Goal: Check status

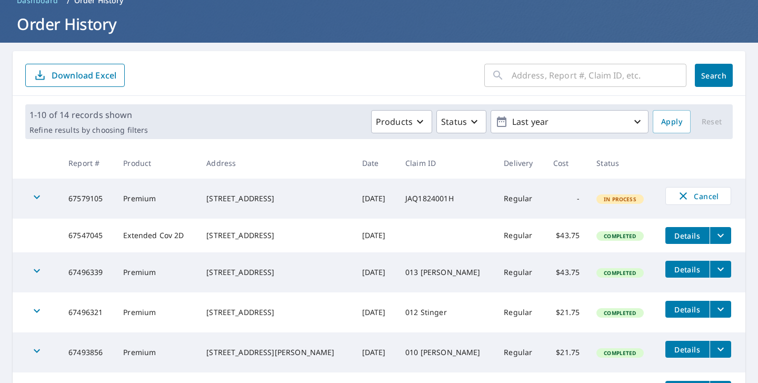
scroll to position [55, 0]
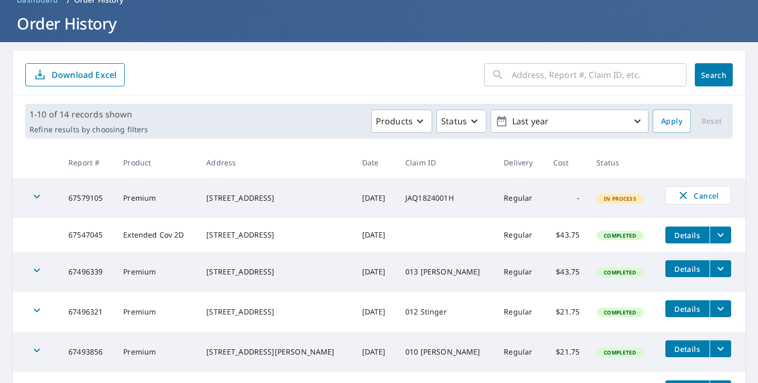
click at [38, 202] on icon "button" at bounding box center [37, 196] width 13 height 13
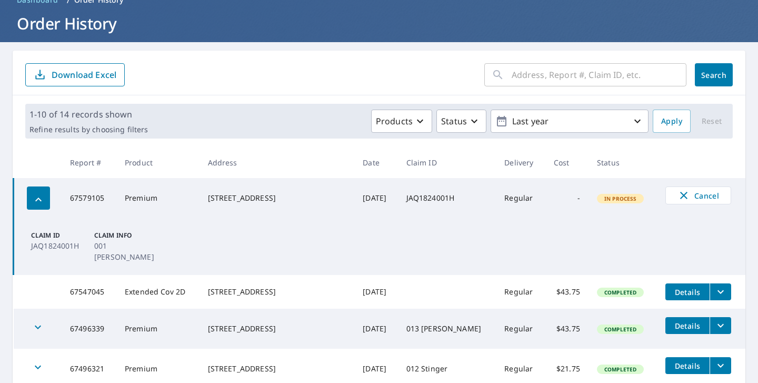
click at [38, 202] on icon "button" at bounding box center [38, 199] width 13 height 13
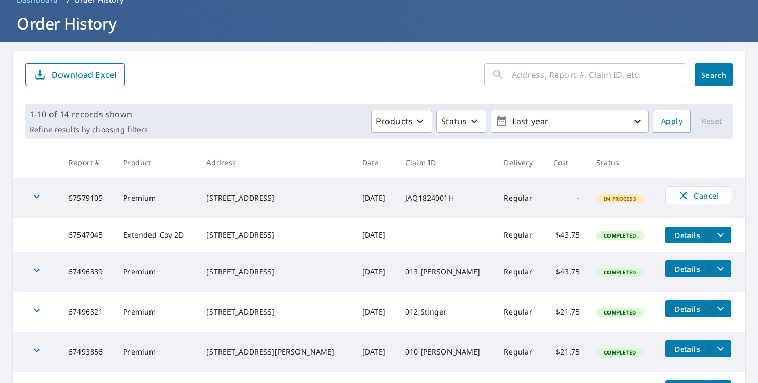
click at [39, 271] on icon "button" at bounding box center [37, 270] width 13 height 13
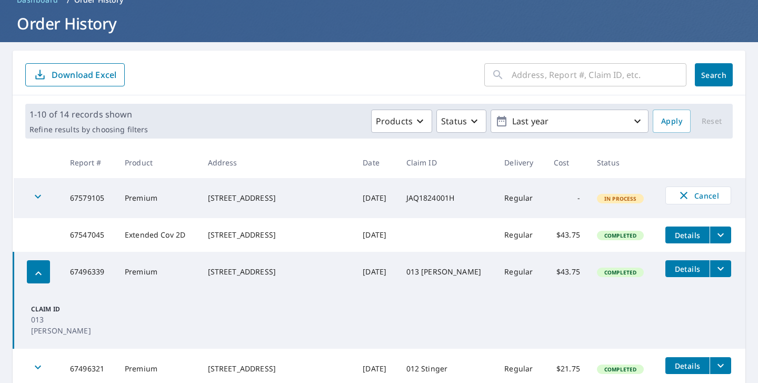
click at [39, 271] on icon "button" at bounding box center [38, 273] width 13 height 13
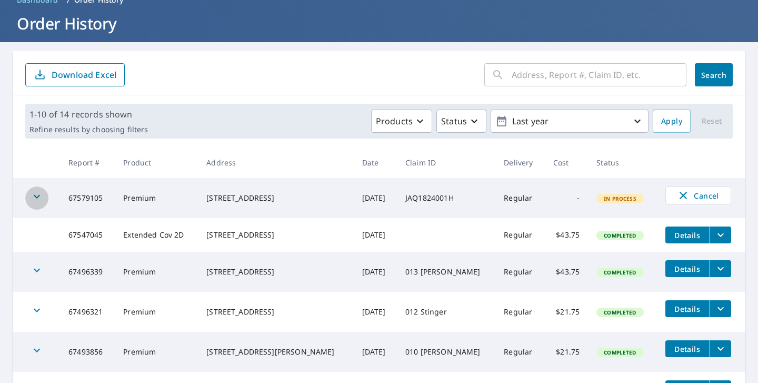
click at [39, 196] on icon "button" at bounding box center [37, 196] width 13 height 13
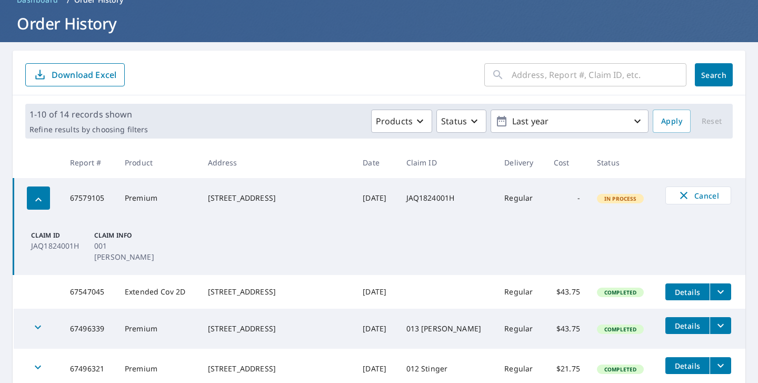
click at [39, 196] on icon "button" at bounding box center [38, 199] width 13 height 13
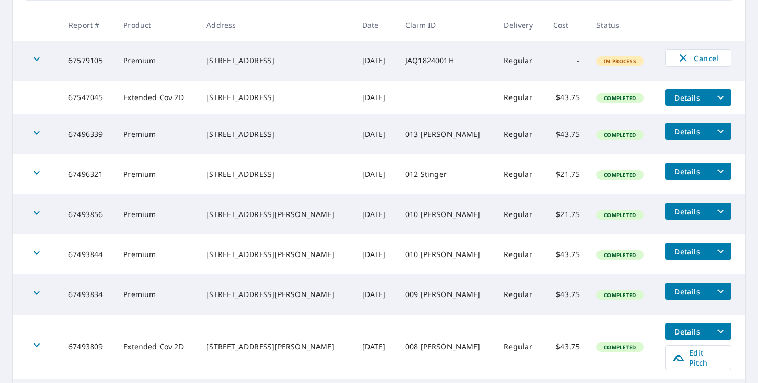
scroll to position [202, 0]
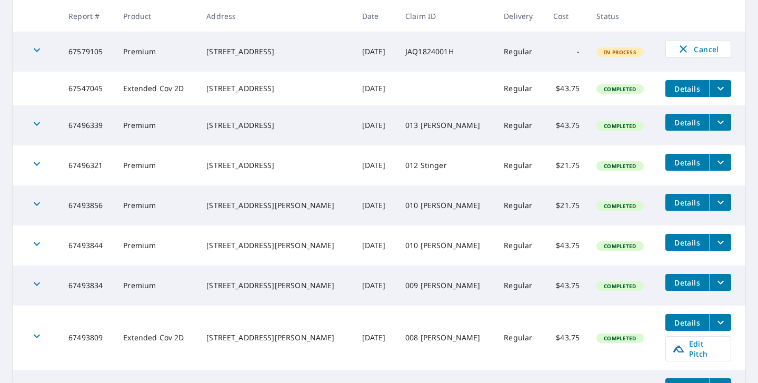
click at [36, 207] on icon "button" at bounding box center [37, 203] width 13 height 13
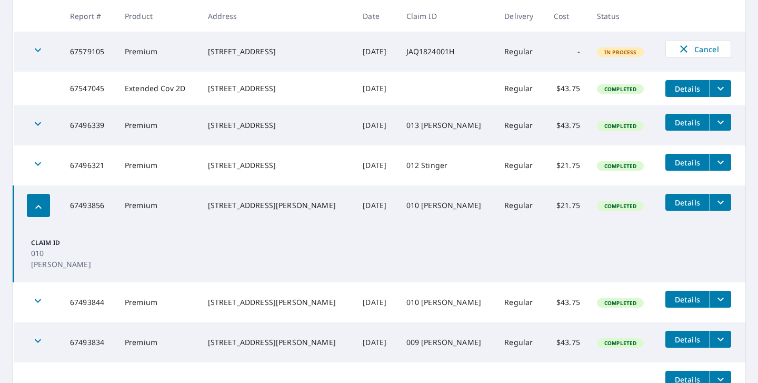
click at [36, 207] on icon "button" at bounding box center [38, 207] width 13 height 13
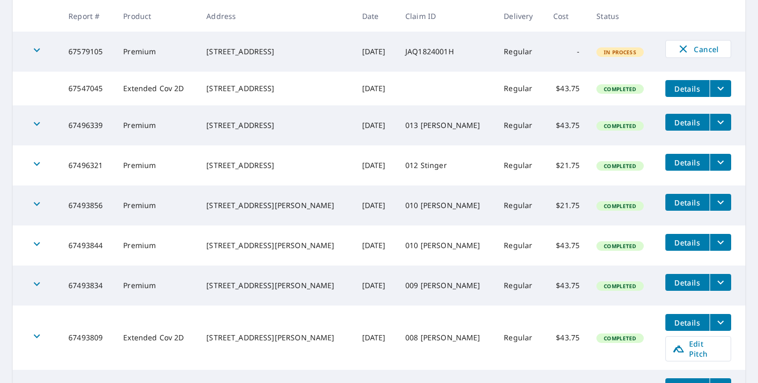
click at [40, 249] on icon "button" at bounding box center [37, 244] width 13 height 13
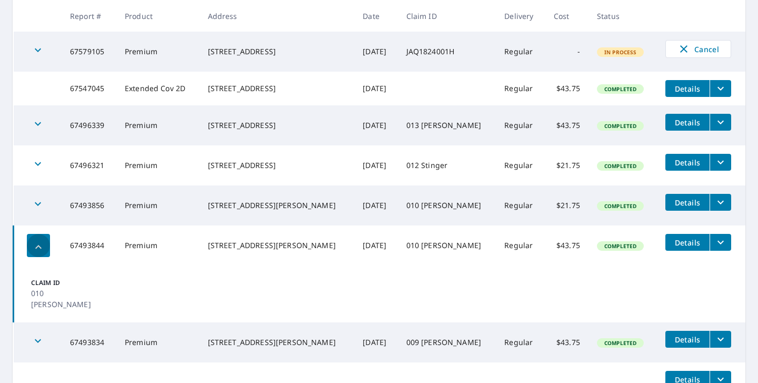
click at [40, 249] on icon "button" at bounding box center [38, 247] width 13 height 13
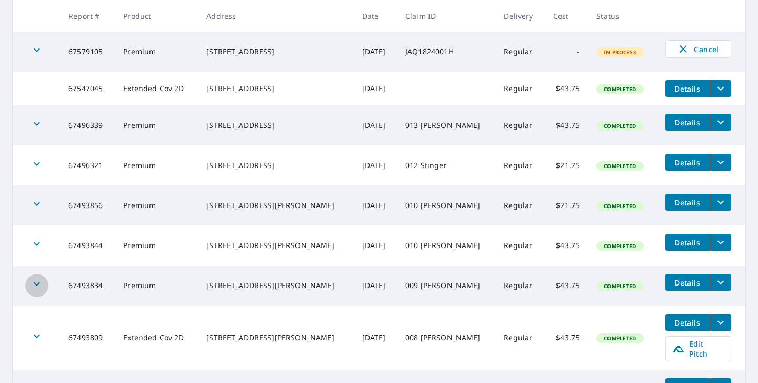
click at [40, 282] on div "button" at bounding box center [36, 285] width 23 height 23
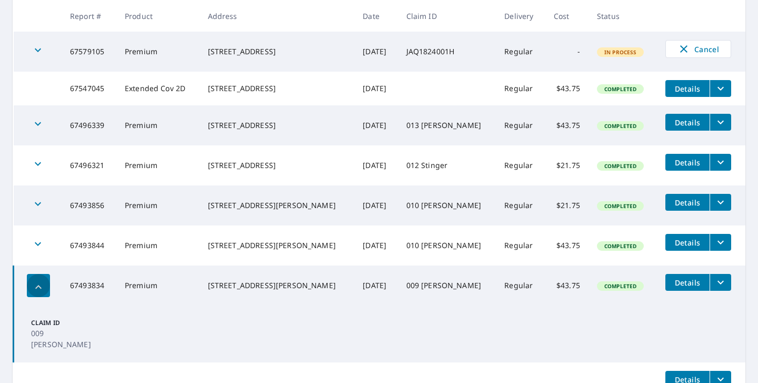
click at [40, 282] on div "button" at bounding box center [38, 285] width 23 height 23
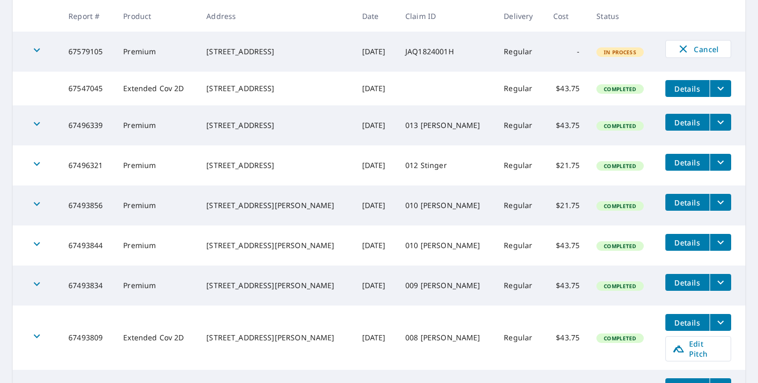
scroll to position [0, 0]
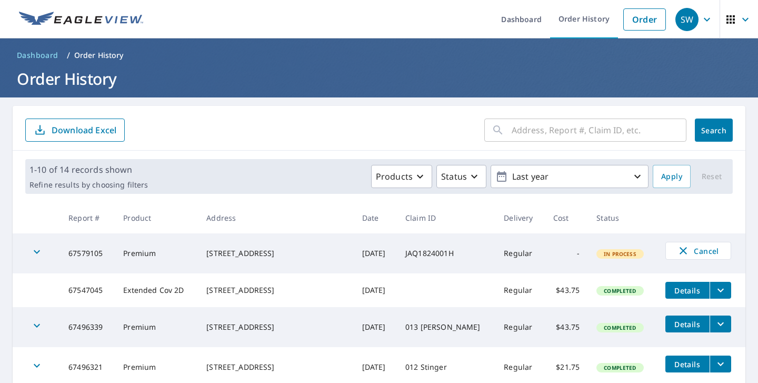
click at [37, 250] on icon "button" at bounding box center [37, 251] width 13 height 13
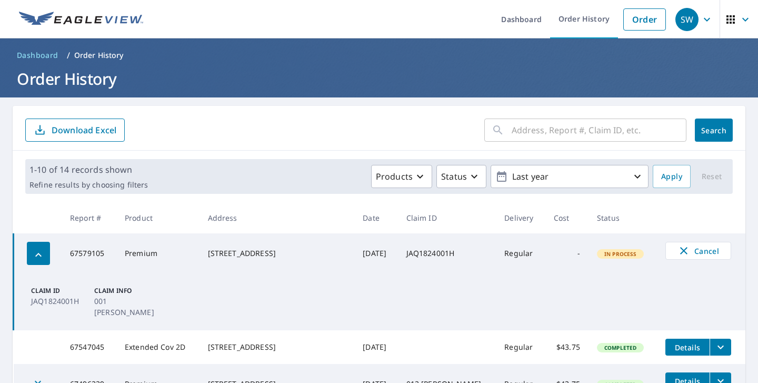
click at [118, 301] on p "001 [PERSON_NAME]" at bounding box center [123, 306] width 59 height 22
click at [42, 262] on div "button" at bounding box center [38, 253] width 23 height 23
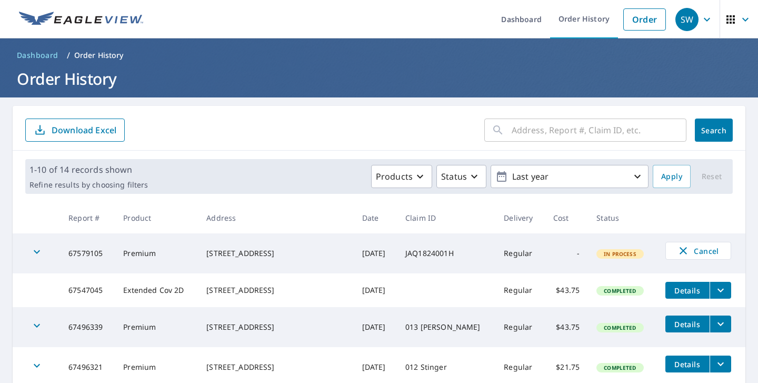
click at [35, 251] on icon "button" at bounding box center [37, 252] width 6 height 4
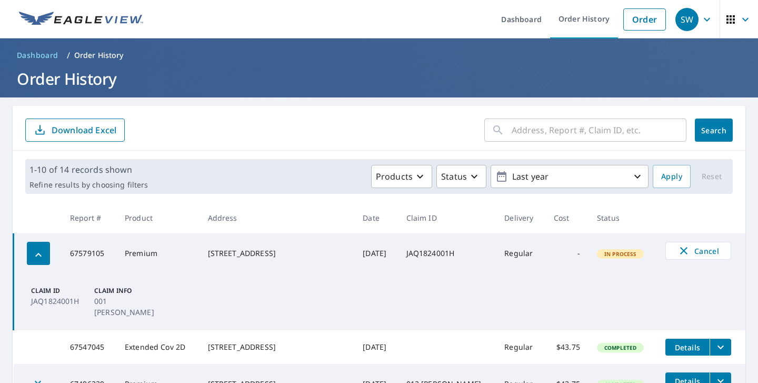
click at [112, 299] on p "001 [PERSON_NAME]" at bounding box center [123, 306] width 59 height 22
click at [251, 258] on div "[STREET_ADDRESS]" at bounding box center [277, 253] width 138 height 11
click at [380, 249] on td "[DATE]" at bounding box center [375, 253] width 43 height 40
click at [454, 253] on td "JAQ1824001H" at bounding box center [447, 253] width 98 height 40
click at [598, 254] on span "In Process" at bounding box center [620, 253] width 45 height 7
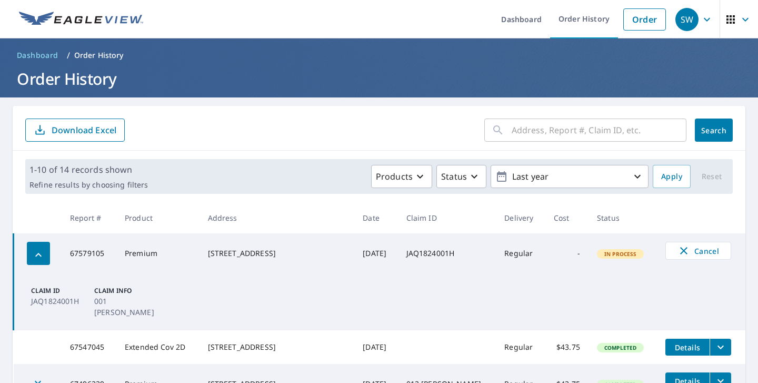
click at [510, 244] on td "Regular" at bounding box center [520, 253] width 49 height 40
click at [718, 341] on icon "filesDropdownBtn-67547045" at bounding box center [721, 347] width 13 height 13
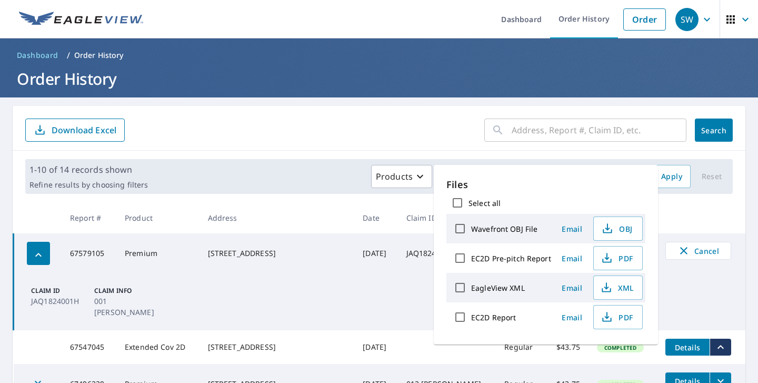
click at [718, 341] on icon "filesDropdownBtn-67547045" at bounding box center [721, 347] width 13 height 13
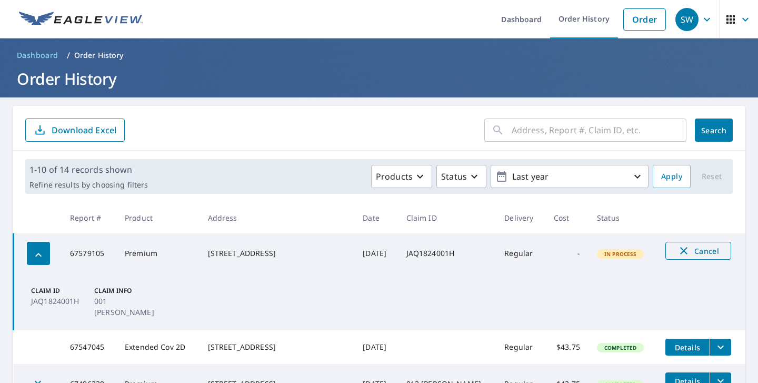
click at [680, 251] on icon "button" at bounding box center [683, 250] width 7 height 7
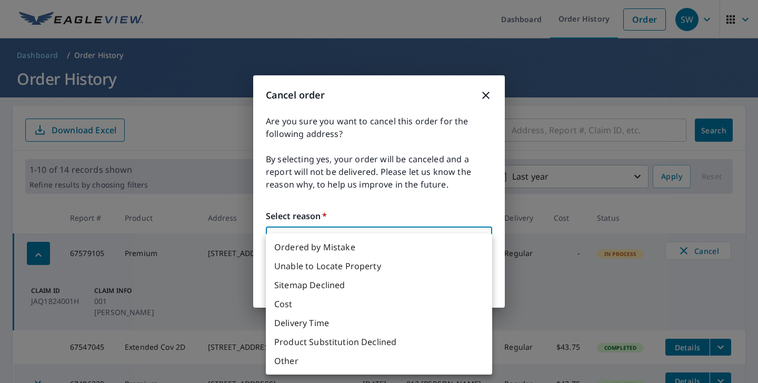
click at [401, 248] on body "SW SW Dashboard Order History Order SW Dashboard / Order History Order History …" at bounding box center [379, 191] width 758 height 383
click at [379, 147] on div at bounding box center [379, 191] width 758 height 383
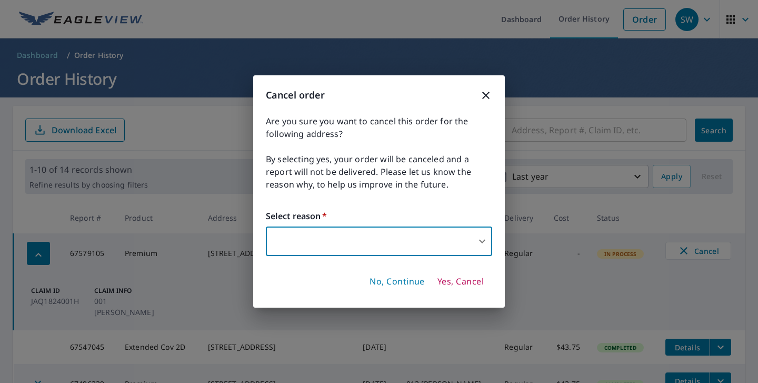
click at [486, 93] on icon "button" at bounding box center [486, 95] width 13 height 13
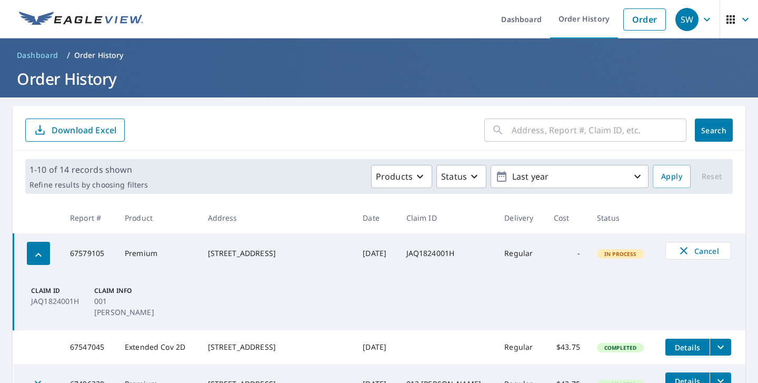
click at [108, 298] on p "001 [PERSON_NAME]" at bounding box center [123, 306] width 59 height 22
click at [106, 289] on p "Claim Info" at bounding box center [123, 290] width 59 height 9
click at [58, 258] on td at bounding box center [38, 253] width 48 height 40
click at [50, 258] on td at bounding box center [38, 253] width 48 height 40
click at [48, 258] on div "button" at bounding box center [38, 253] width 23 height 23
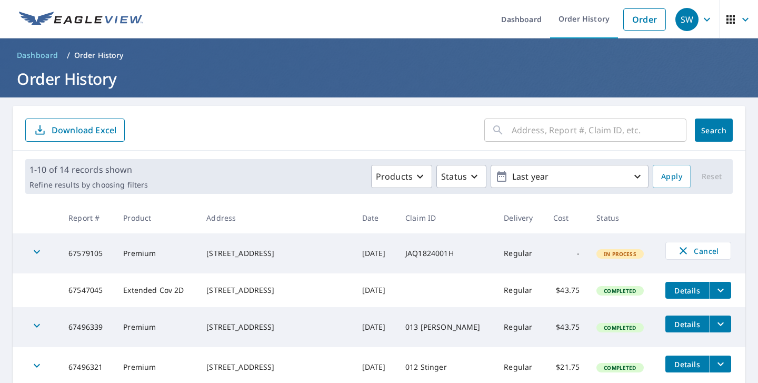
click at [38, 254] on icon "button" at bounding box center [37, 251] width 13 height 13
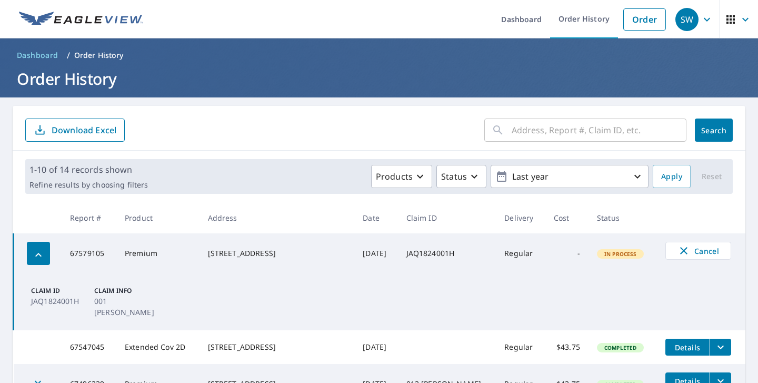
click at [125, 298] on p "001 [PERSON_NAME]" at bounding box center [123, 306] width 59 height 22
click at [94, 304] on p "001 [PERSON_NAME]" at bounding box center [123, 306] width 59 height 22
click at [110, 26] on img at bounding box center [81, 20] width 124 height 16
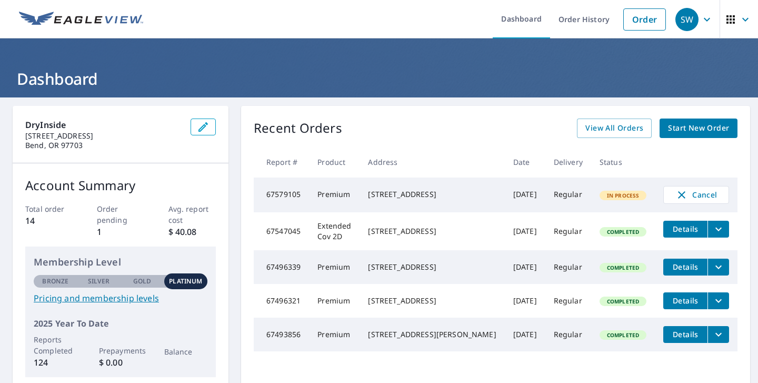
click at [751, 11] on span "button" at bounding box center [739, 19] width 29 height 25
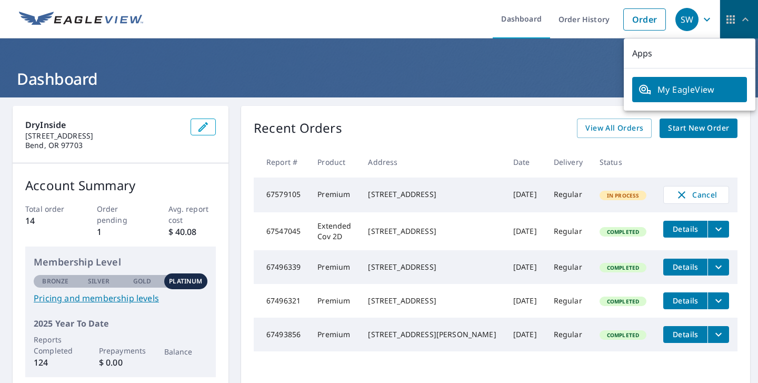
click at [751, 11] on span "button" at bounding box center [739, 19] width 29 height 25
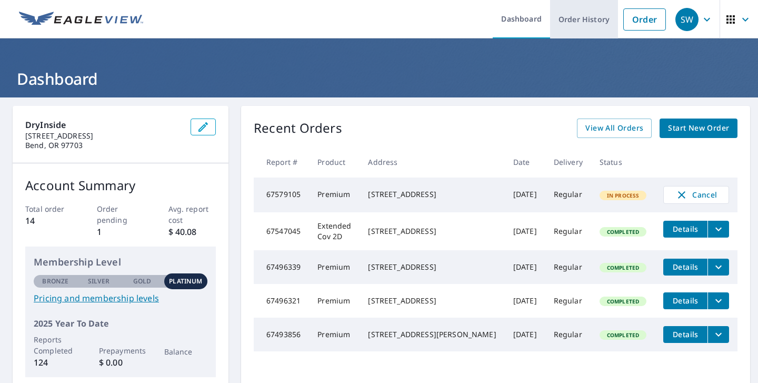
click at [588, 23] on link "Order History" at bounding box center [584, 19] width 68 height 38
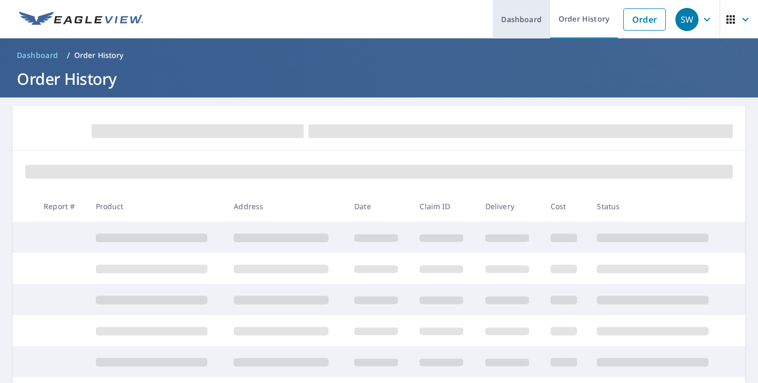
click at [513, 25] on link "Dashboard" at bounding box center [521, 19] width 57 height 38
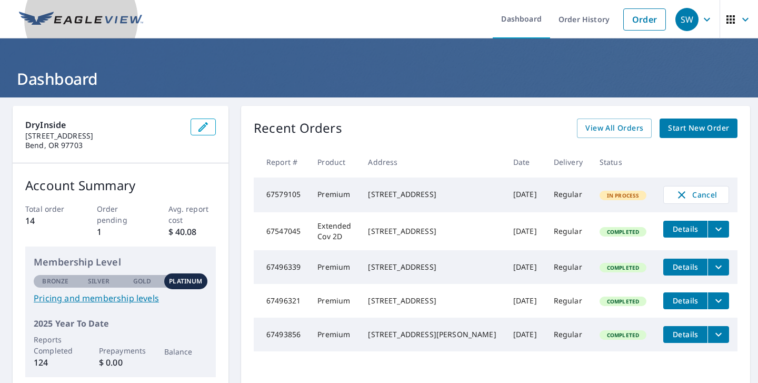
click at [124, 21] on img at bounding box center [81, 20] width 124 height 16
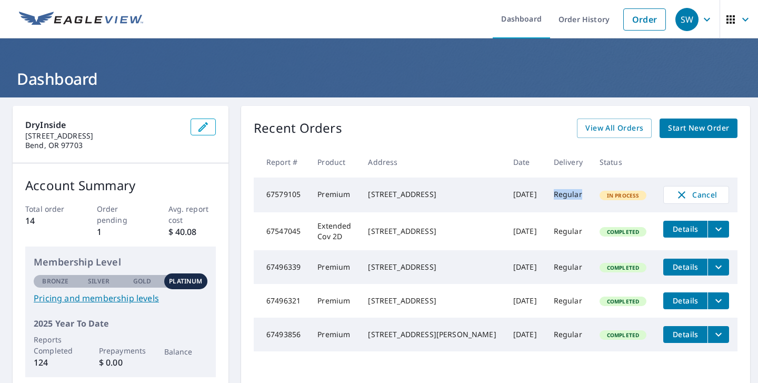
drag, startPoint x: 543, startPoint y: 195, endPoint x: 579, endPoint y: 206, distance: 37.5
click at [579, 206] on td "Regular" at bounding box center [569, 194] width 46 height 35
click at [515, 188] on td "[DATE]" at bounding box center [525, 194] width 41 height 35
